Goal: Use online tool/utility: Utilize a website feature to perform a specific function

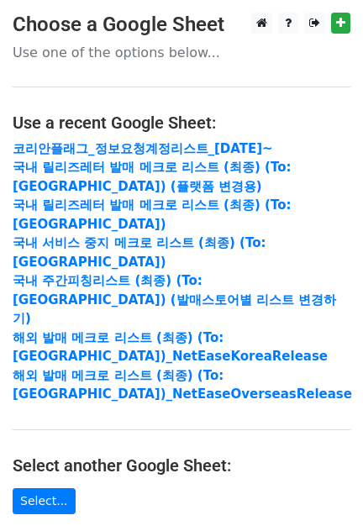
scroll to position [209, 0]
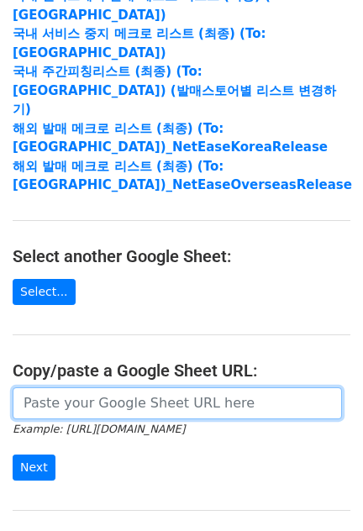
click at [92, 387] on input "url" at bounding box center [177, 403] width 329 height 32
paste input "[URL][DOMAIN_NAME]"
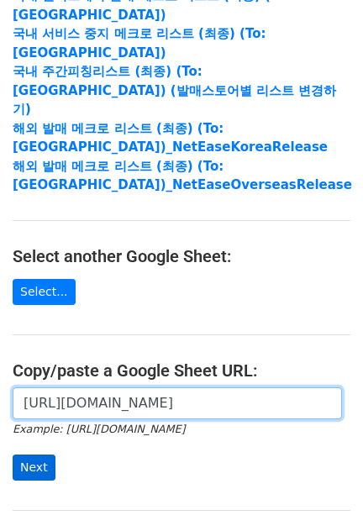
scroll to position [0, 548]
type input "[URL][DOMAIN_NAME]"
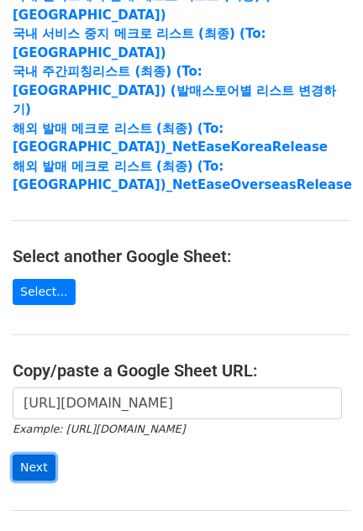
click at [32, 455] on input "Next" at bounding box center [34, 468] width 43 height 26
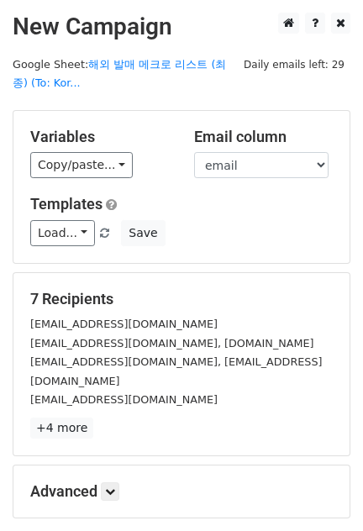
scroll to position [104, 0]
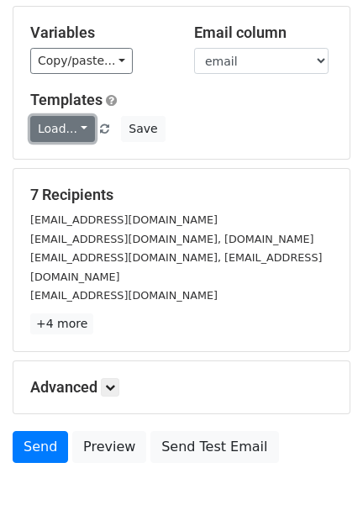
click at [53, 126] on link "Load..." at bounding box center [62, 129] width 65 height 26
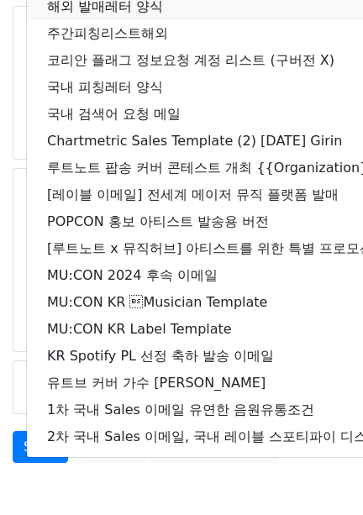
click at [109, 5] on link "해외 발매레터 양식" at bounding box center [296, 6] width 539 height 27
